Goal: Task Accomplishment & Management: Use online tool/utility

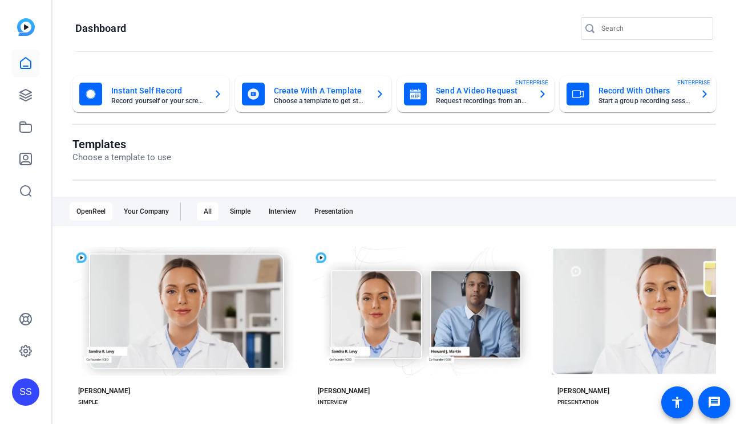
click at [22, 389] on div "SS" at bounding box center [25, 392] width 27 height 27
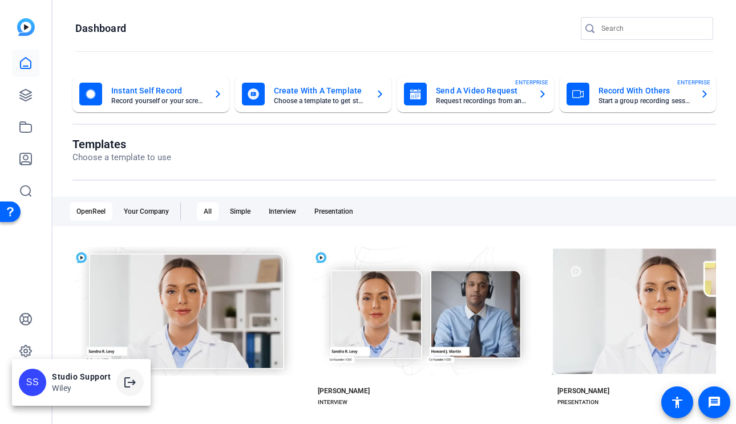
click at [121, 386] on span at bounding box center [129, 382] width 27 height 27
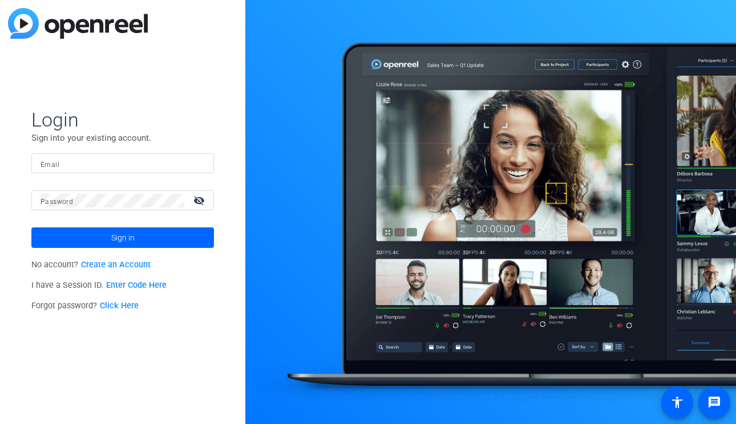
click at [147, 156] on div at bounding box center [122, 163] width 164 height 20
click at [151, 157] on input "Email" at bounding box center [122, 164] width 164 height 14
click at [193, 165] on img at bounding box center [195, 164] width 8 height 14
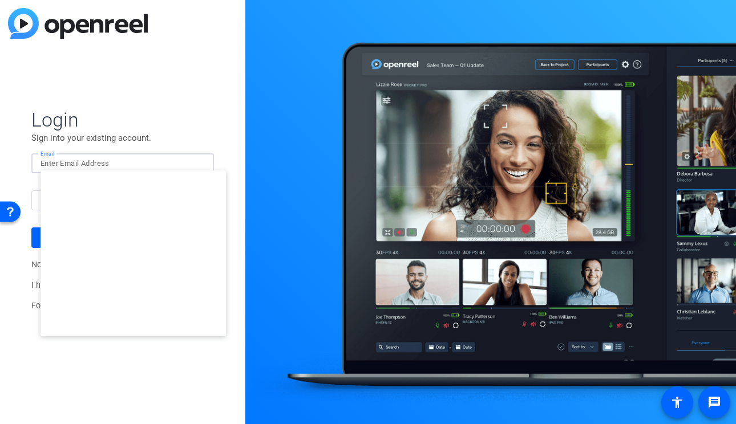
type input "[PERSON_NAME][EMAIL_ADDRESS][DOMAIN_NAME]"
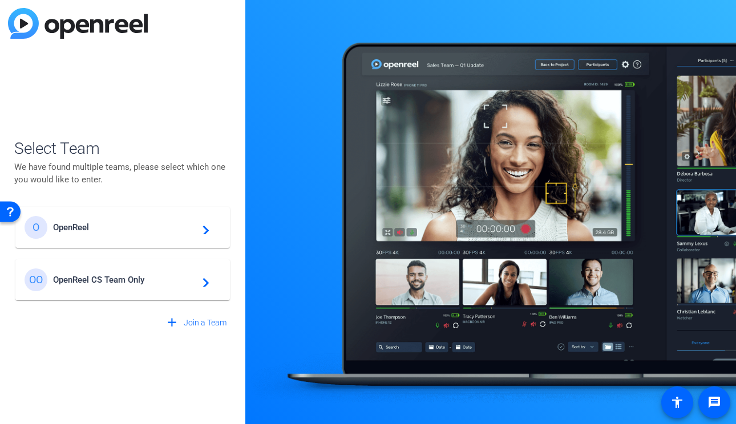
click at [120, 274] on div "OO OpenReel CS Team Only navigate_next" at bounding box center [123, 280] width 196 height 23
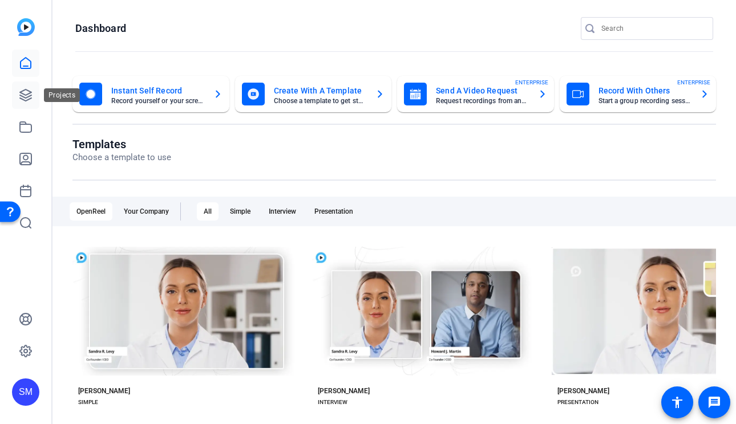
click at [21, 85] on link at bounding box center [25, 95] width 27 height 27
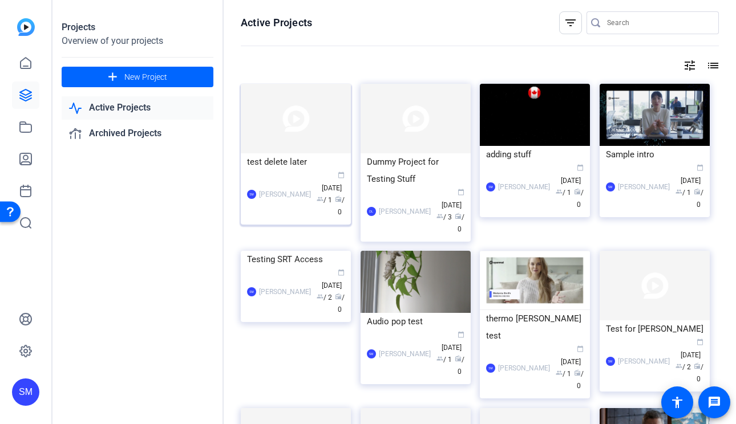
click at [311, 157] on div "test delete later" at bounding box center [296, 161] width 98 height 17
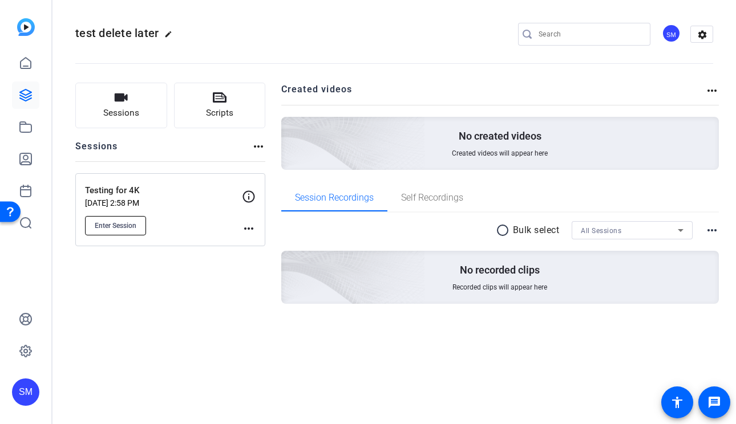
click at [120, 228] on span "Enter Session" at bounding box center [116, 225] width 42 height 9
